Goal: Find specific page/section: Find specific page/section

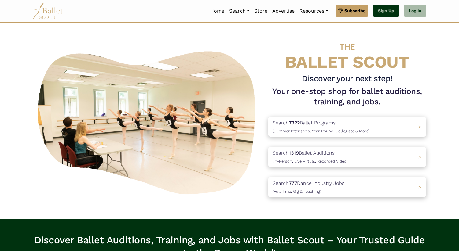
click at [384, 13] on link "Sign Up" at bounding box center [386, 11] width 26 height 12
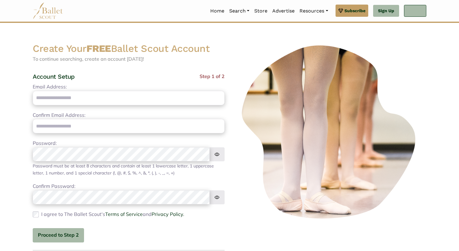
click at [413, 11] on link "Log In" at bounding box center [415, 11] width 22 height 12
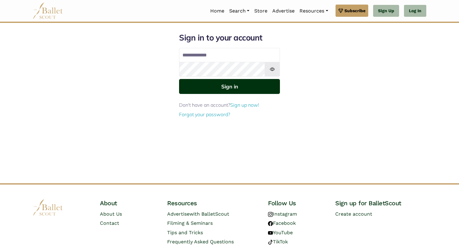
type input "**********"
click at [227, 88] on button "Sign in" at bounding box center [229, 86] width 101 height 15
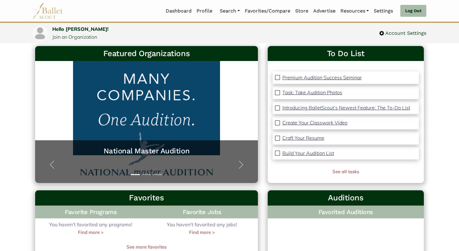
scroll to position [33, 0]
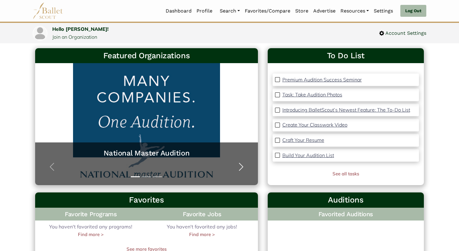
click at [241, 167] on span "button" at bounding box center [241, 167] width 10 height 10
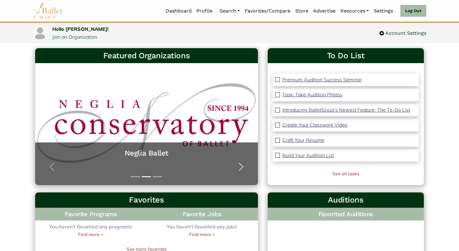
click at [241, 167] on span "button" at bounding box center [241, 167] width 10 height 10
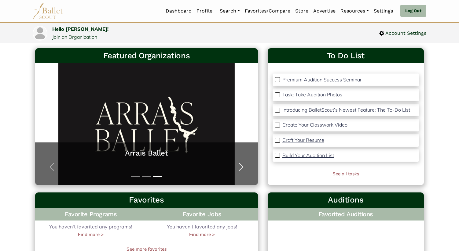
click at [241, 167] on span "button" at bounding box center [241, 167] width 10 height 10
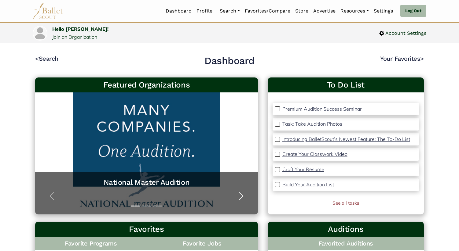
scroll to position [0, 0]
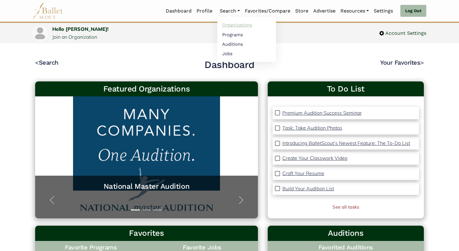
click at [231, 24] on link "Organizations" at bounding box center [246, 24] width 59 height 9
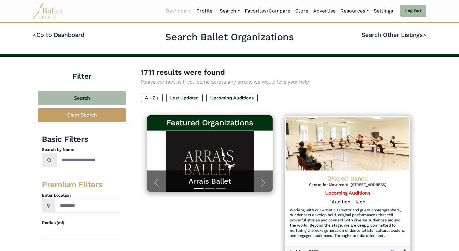
click at [174, 12] on link "Dashboard" at bounding box center [178, 11] width 31 height 13
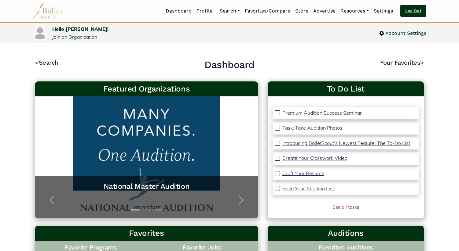
click at [417, 9] on link "Log Out" at bounding box center [413, 11] width 26 height 12
